Goal: Entertainment & Leisure: Consume media (video, audio)

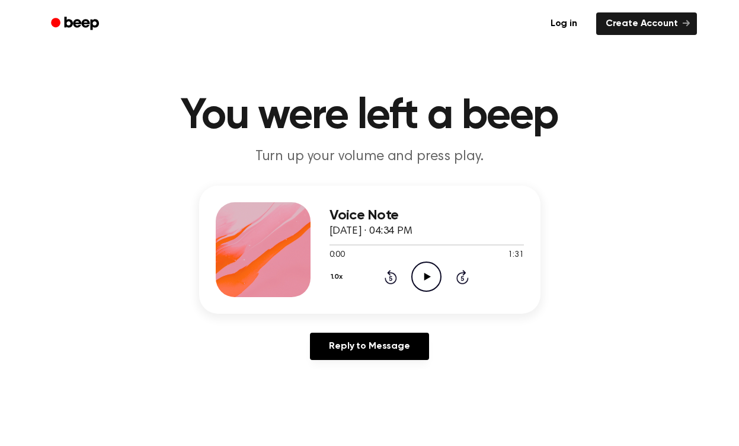
click at [421, 269] on icon "Play Audio" at bounding box center [426, 276] width 30 height 30
click at [434, 282] on icon "Pause Audio" at bounding box center [426, 276] width 30 height 30
click at [429, 273] on icon "Play Audio" at bounding box center [426, 276] width 30 height 30
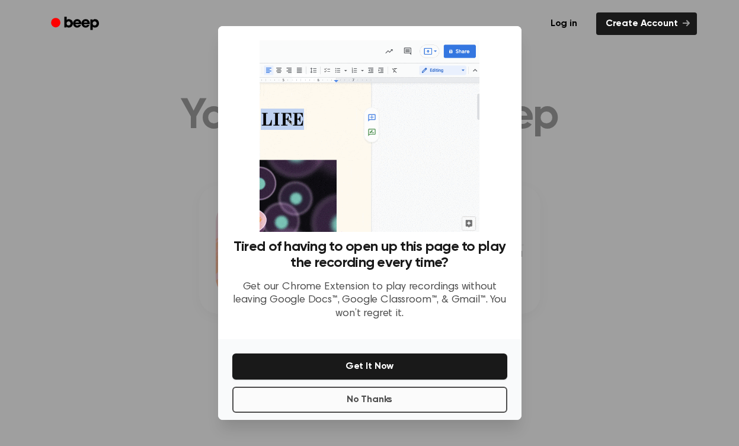
click at [417, 390] on button "No Thanks" at bounding box center [369, 399] width 275 height 26
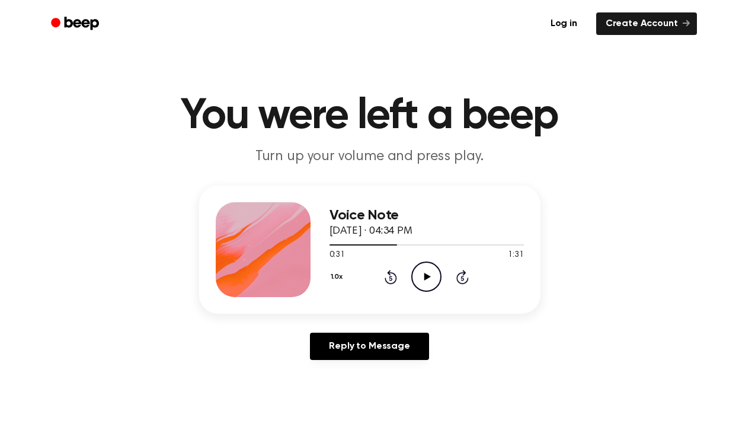
click at [427, 280] on icon "Play Audio" at bounding box center [426, 276] width 30 height 30
click at [441, 273] on circle at bounding box center [426, 276] width 29 height 29
click at [420, 287] on icon "Play Audio" at bounding box center [426, 276] width 30 height 30
click at [397, 280] on div "1.0x Rewind 5 seconds Pause Audio Skip 5 seconds" at bounding box center [426, 276] width 194 height 30
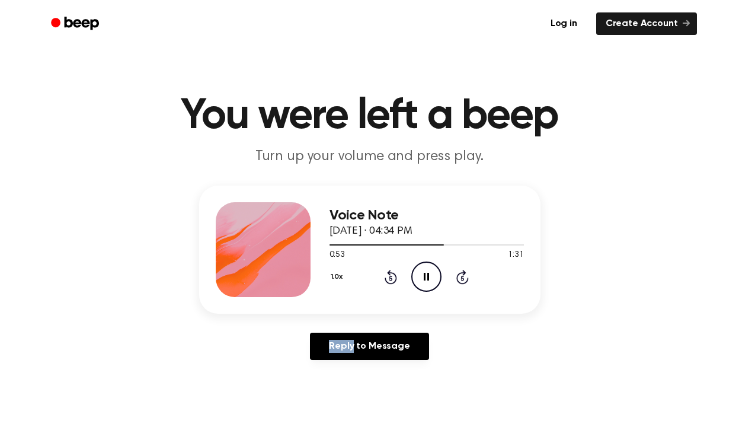
click at [395, 279] on icon "Rewind 5 seconds" at bounding box center [390, 276] width 13 height 15
click at [394, 279] on icon "Rewind 5 seconds" at bounding box center [390, 276] width 13 height 15
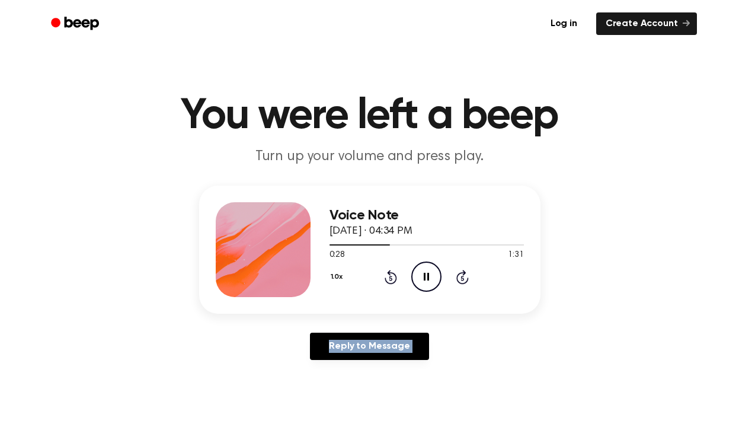
click at [394, 279] on icon "Rewind 5 seconds" at bounding box center [390, 276] width 13 height 15
click at [610, 286] on div "Voice Note April 3, 2023 · 04:34 PM 0:23 1:31 Your browser does not support the…" at bounding box center [369, 277] width 710 height 184
click at [427, 287] on icon "Pause Audio" at bounding box center [426, 276] width 30 height 30
click at [427, 287] on icon "Play Audio" at bounding box center [426, 276] width 30 height 30
click at [427, 287] on icon "Pause Audio" at bounding box center [426, 276] width 30 height 30
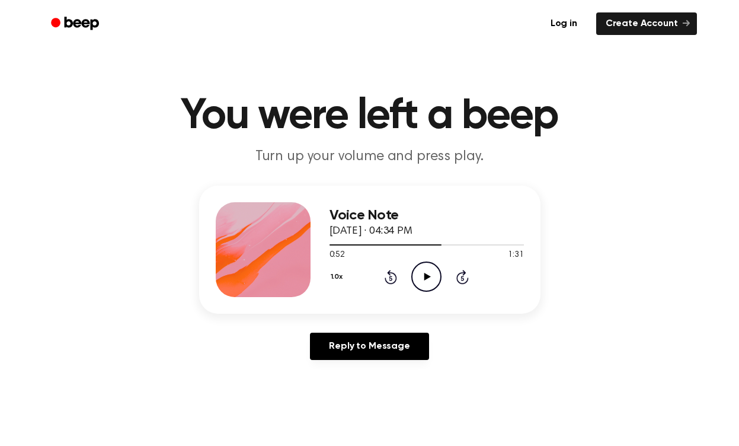
click at [427, 287] on icon "Play Audio" at bounding box center [426, 276] width 30 height 30
drag, startPoint x: 427, startPoint y: 287, endPoint x: 424, endPoint y: 299, distance: 12.9
click at [424, 292] on div "Voice Note April 3, 2023 · 04:34 PM 1:25 1:31 Your browser does not support the…" at bounding box center [426, 249] width 194 height 95
click at [418, 272] on icon "Play Audio" at bounding box center [426, 276] width 30 height 30
